Goal: Task Accomplishment & Management: Use online tool/utility

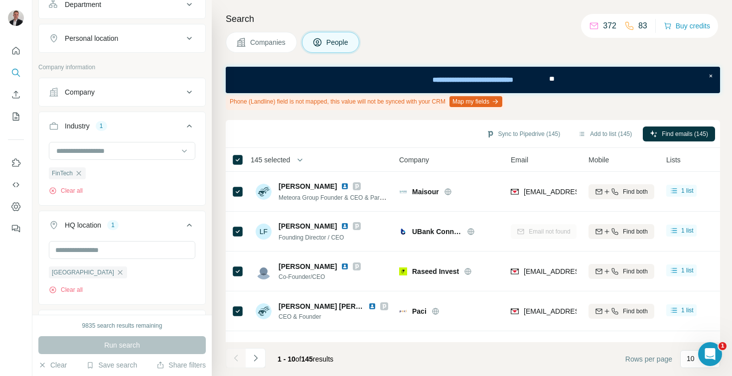
scroll to position [227, 0]
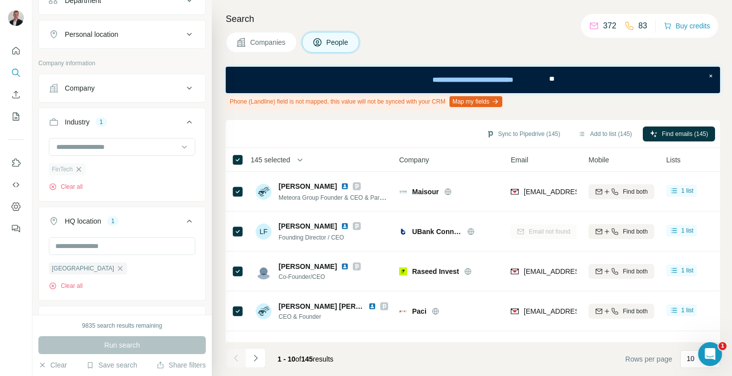
click at [83, 169] on icon "button" at bounding box center [79, 169] width 8 height 8
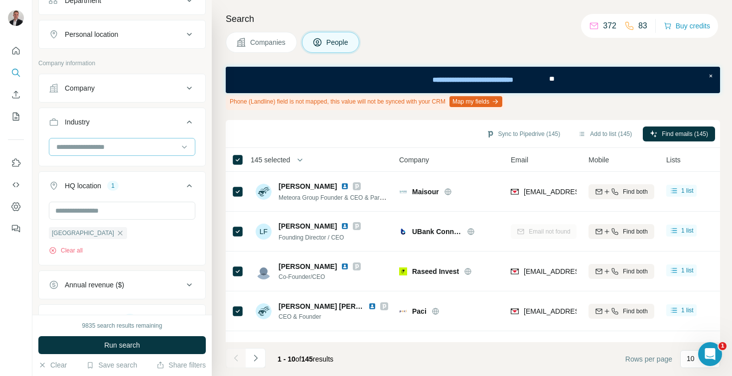
click at [90, 152] on input at bounding box center [116, 147] width 123 height 11
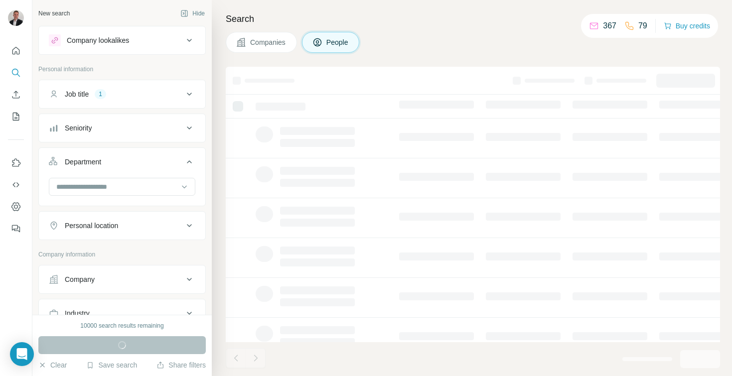
click at [135, 87] on button "Job title 1" at bounding box center [122, 94] width 166 height 24
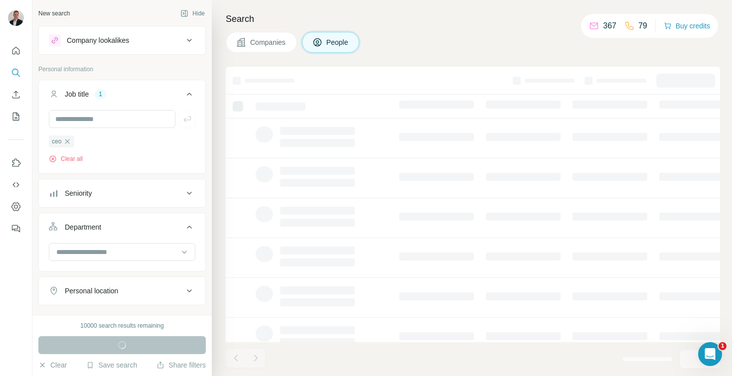
click at [135, 87] on button "Job title 1" at bounding box center [122, 96] width 166 height 28
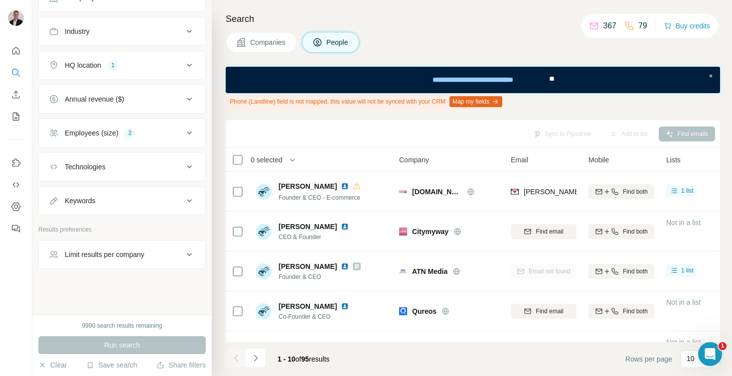
scroll to position [235, 0]
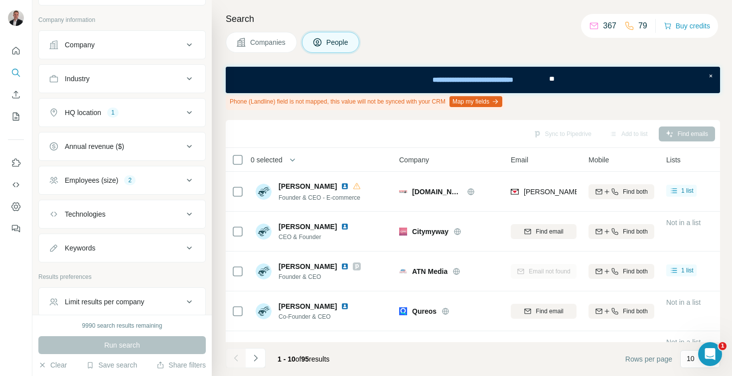
click at [104, 88] on button "Industry" at bounding box center [122, 79] width 166 height 24
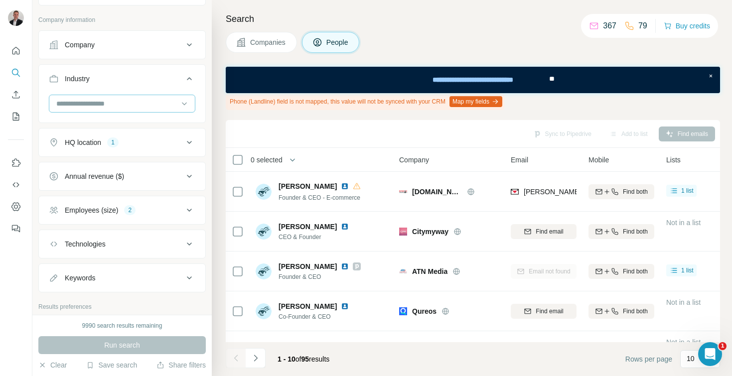
click at [91, 102] on input at bounding box center [116, 103] width 123 height 11
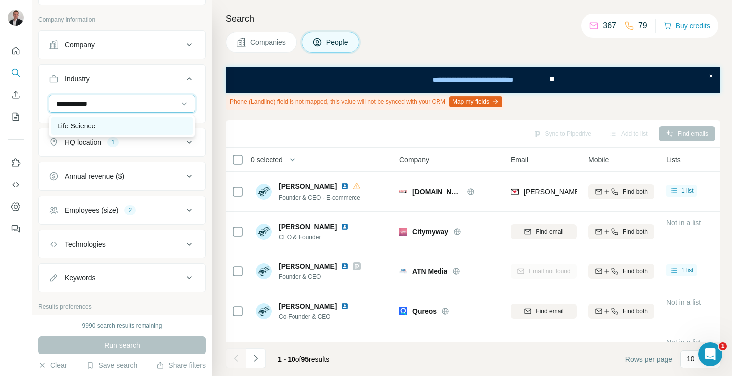
type input "**********"
click at [99, 119] on div "Life Science" at bounding box center [122, 126] width 142 height 18
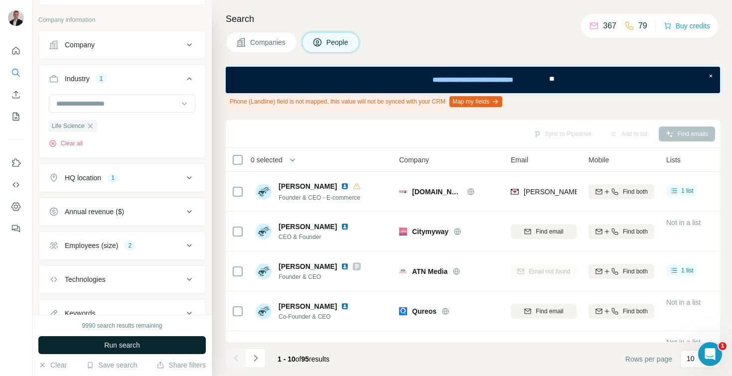
click at [109, 353] on button "Run search" at bounding box center [121, 345] width 167 height 18
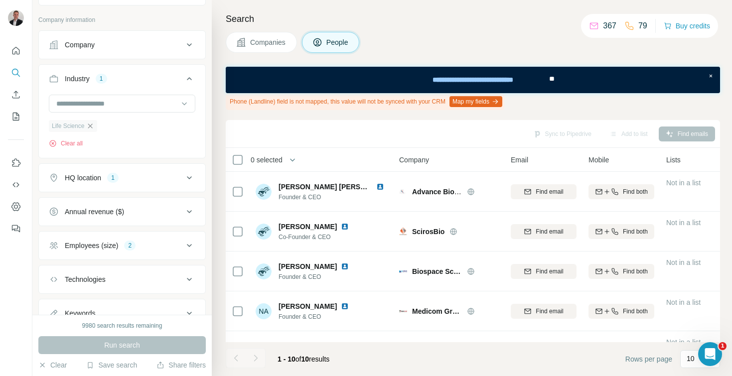
click at [92, 128] on icon "button" at bounding box center [90, 126] width 8 height 8
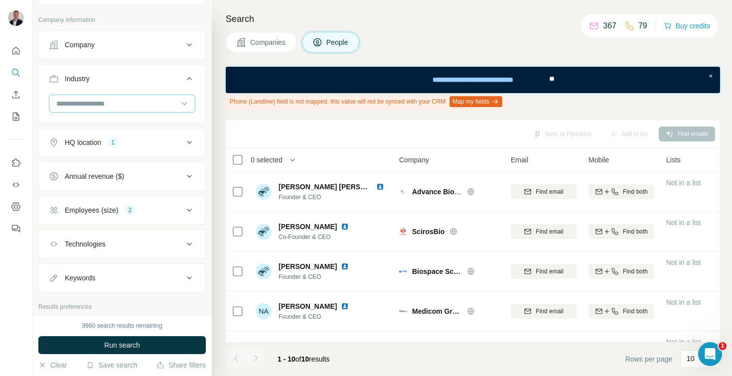
click at [95, 110] on div at bounding box center [116, 103] width 123 height 17
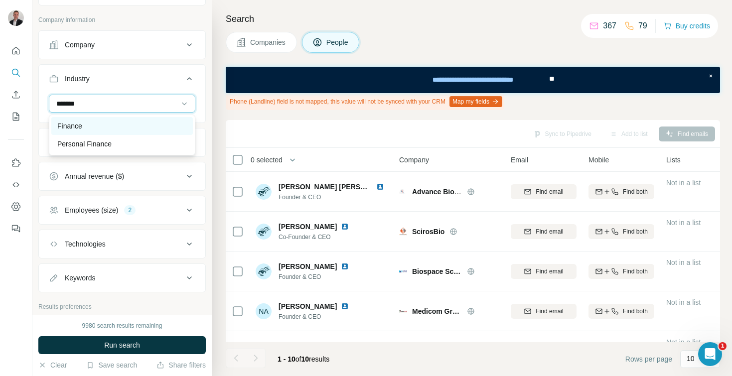
type input "*******"
click at [72, 127] on p "Finance" at bounding box center [69, 126] width 25 height 10
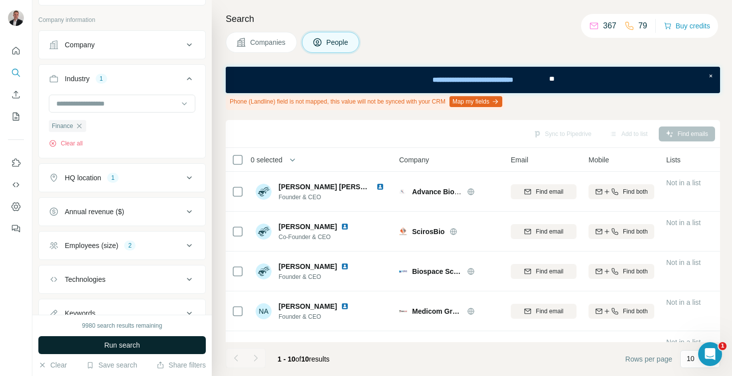
click at [111, 344] on span "Run search" at bounding box center [122, 345] width 36 height 10
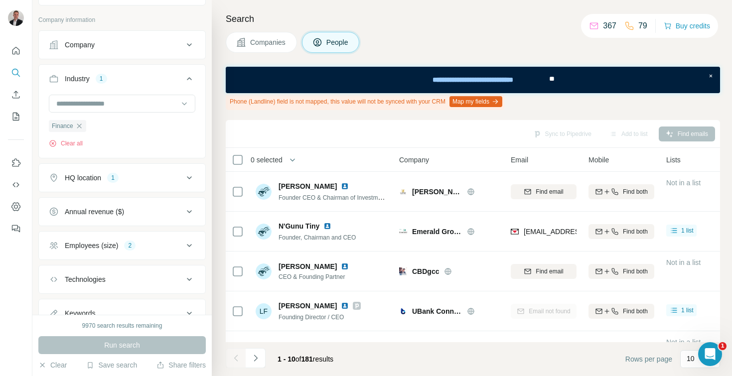
click at [304, 166] on th "0 selected" at bounding box center [305, 160] width 159 height 24
click at [295, 157] on icon "button" at bounding box center [293, 160] width 10 height 10
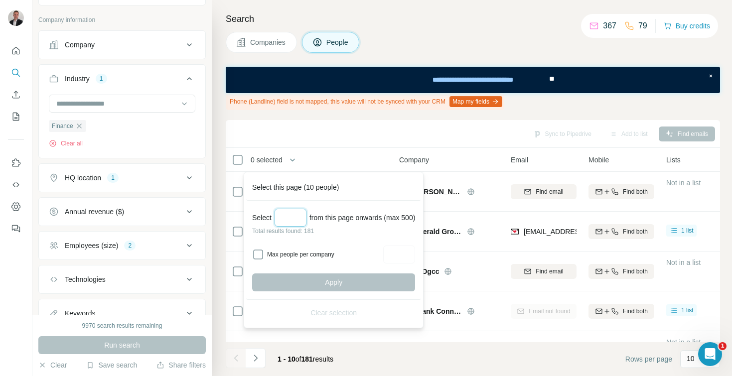
click at [286, 222] on input "Select a number (up to 500)" at bounding box center [291, 218] width 32 height 18
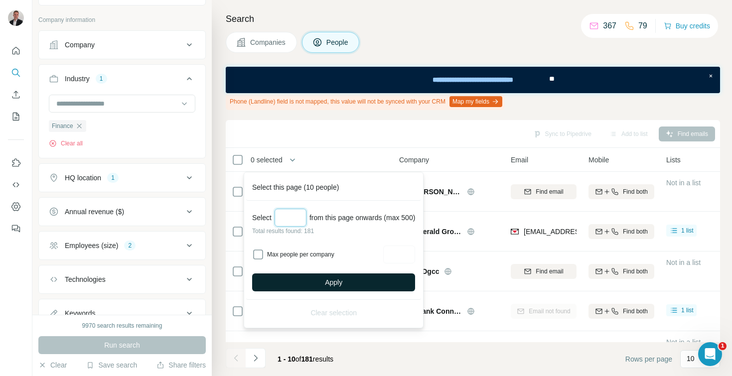
type input "***"
click at [307, 281] on button "Apply" at bounding box center [333, 283] width 163 height 18
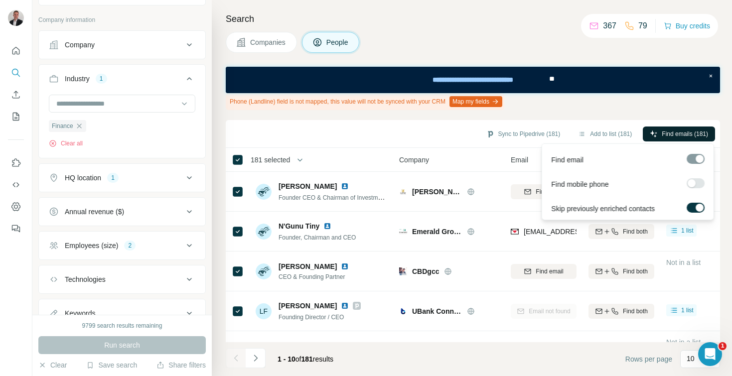
click at [681, 132] on span "Find emails (181)" at bounding box center [685, 134] width 46 height 9
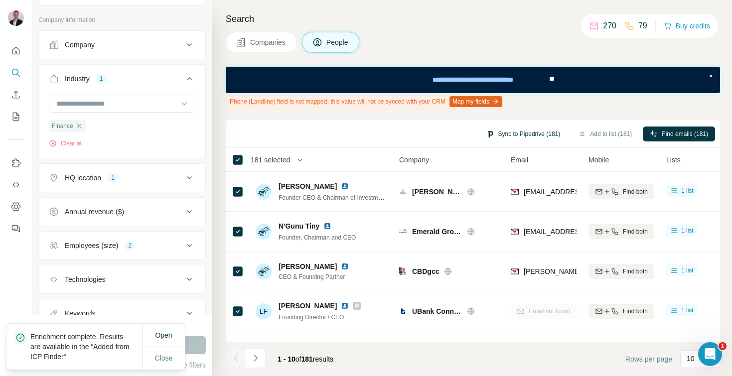
click at [536, 129] on button "Sync to Pipedrive (181)" at bounding box center [523, 134] width 88 height 15
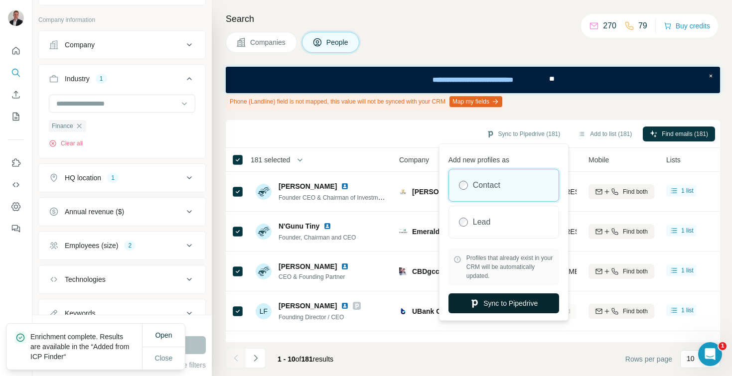
click at [469, 297] on button "Sync to Pipedrive" at bounding box center [504, 304] width 111 height 20
